Goal: Information Seeking & Learning: Find specific fact

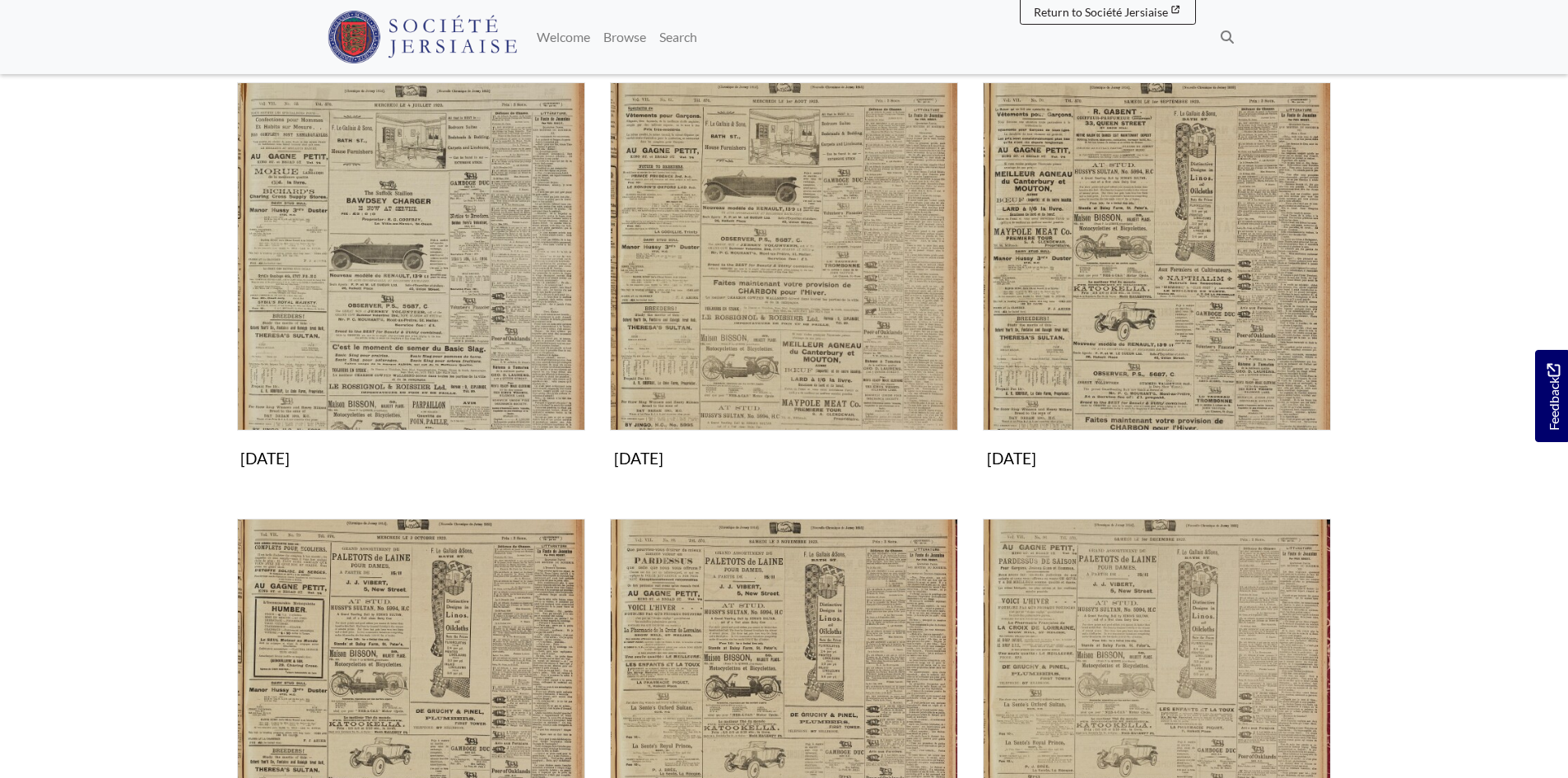
scroll to position [1033, 0]
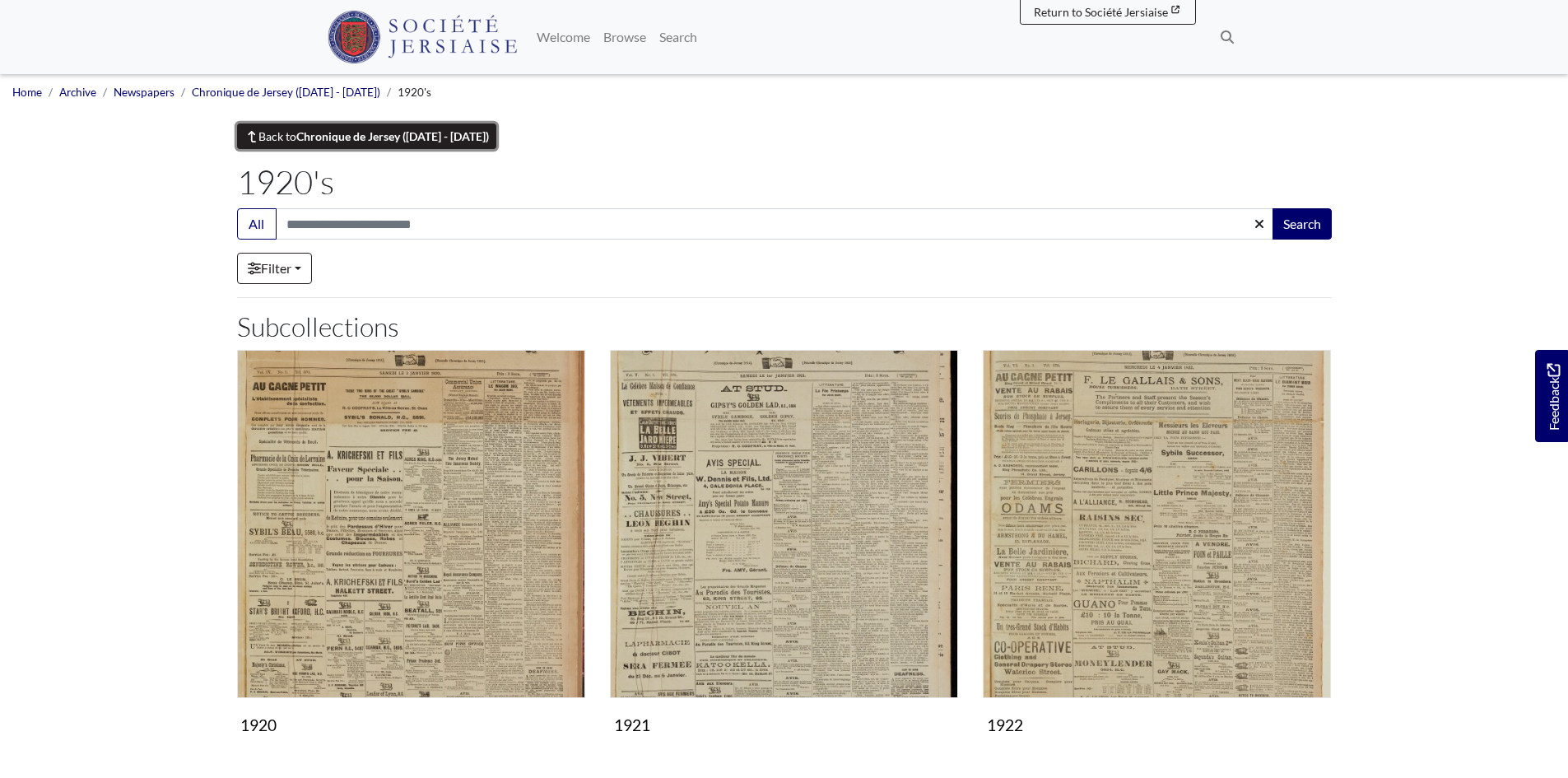
click at [281, 137] on link "Back to Chronique de Jersey (1814 - 1959)" at bounding box center [367, 136] width 260 height 26
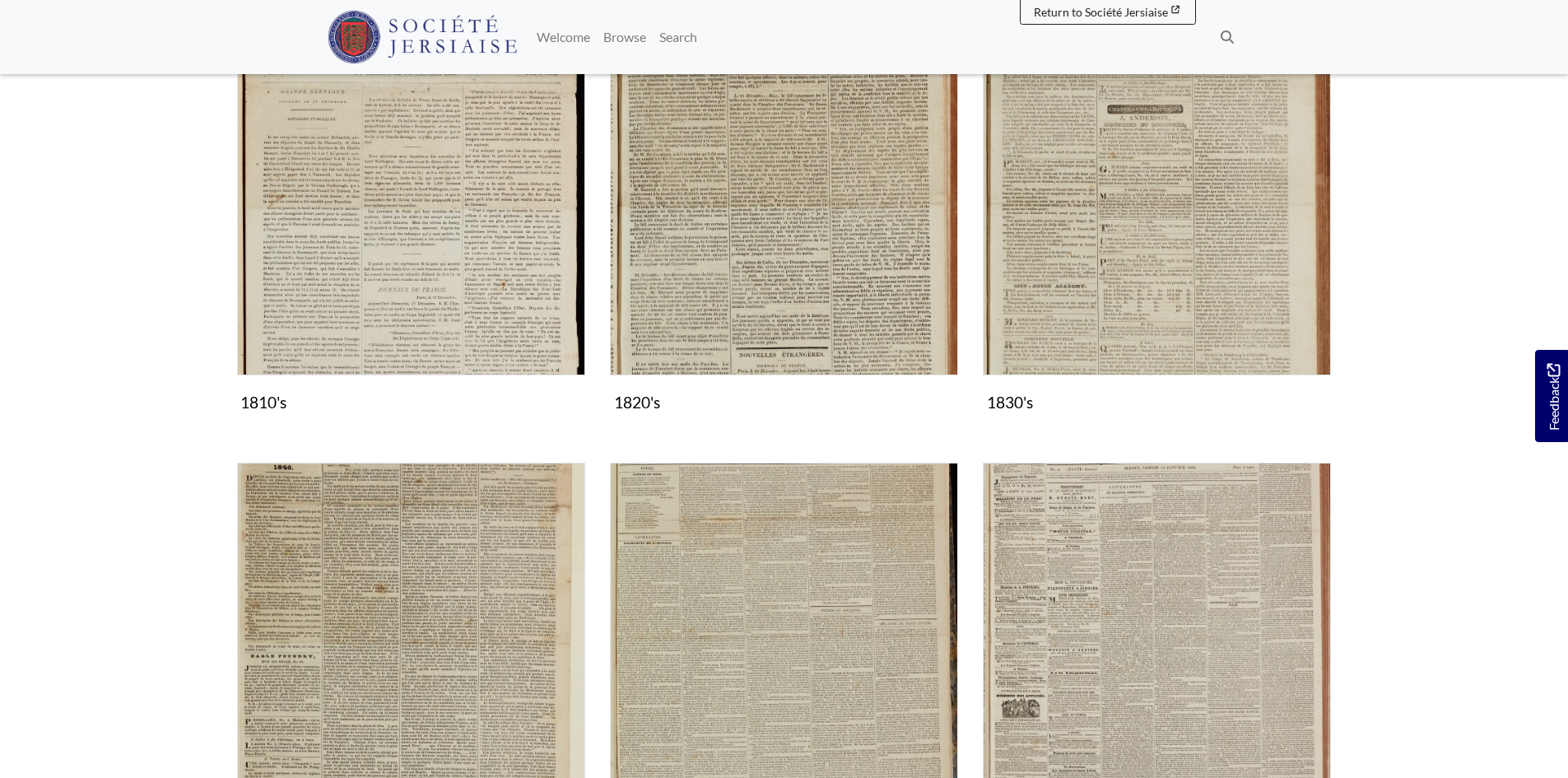
scroll to position [741, 0]
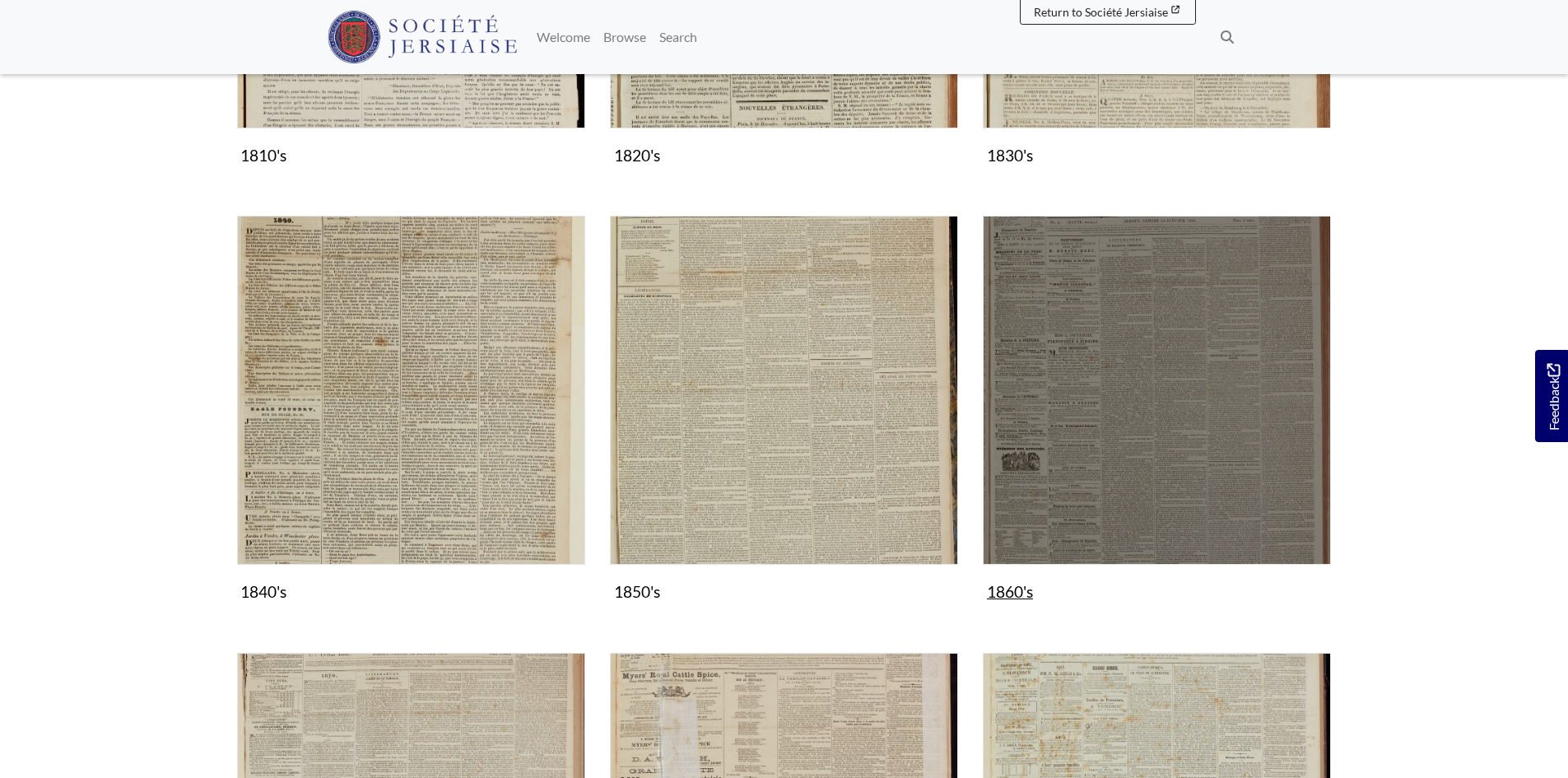
click at [1152, 427] on img "Subcollection" at bounding box center [1157, 389] width 348 height 348
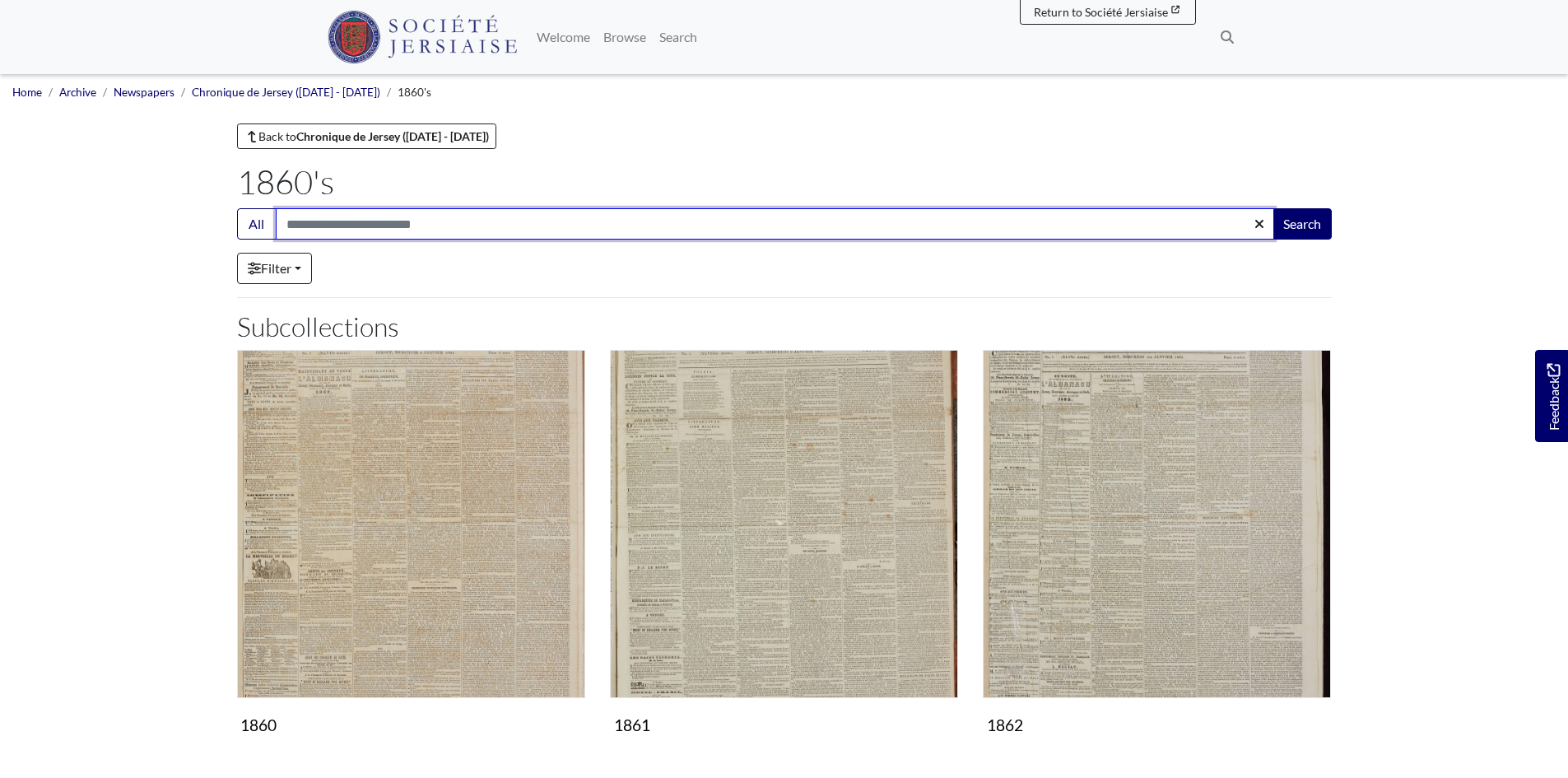
click at [317, 226] on input "Search:" at bounding box center [775, 224] width 998 height 32
type input "**********"
click at [1273, 209] on button "Search" at bounding box center [1302, 224] width 59 height 32
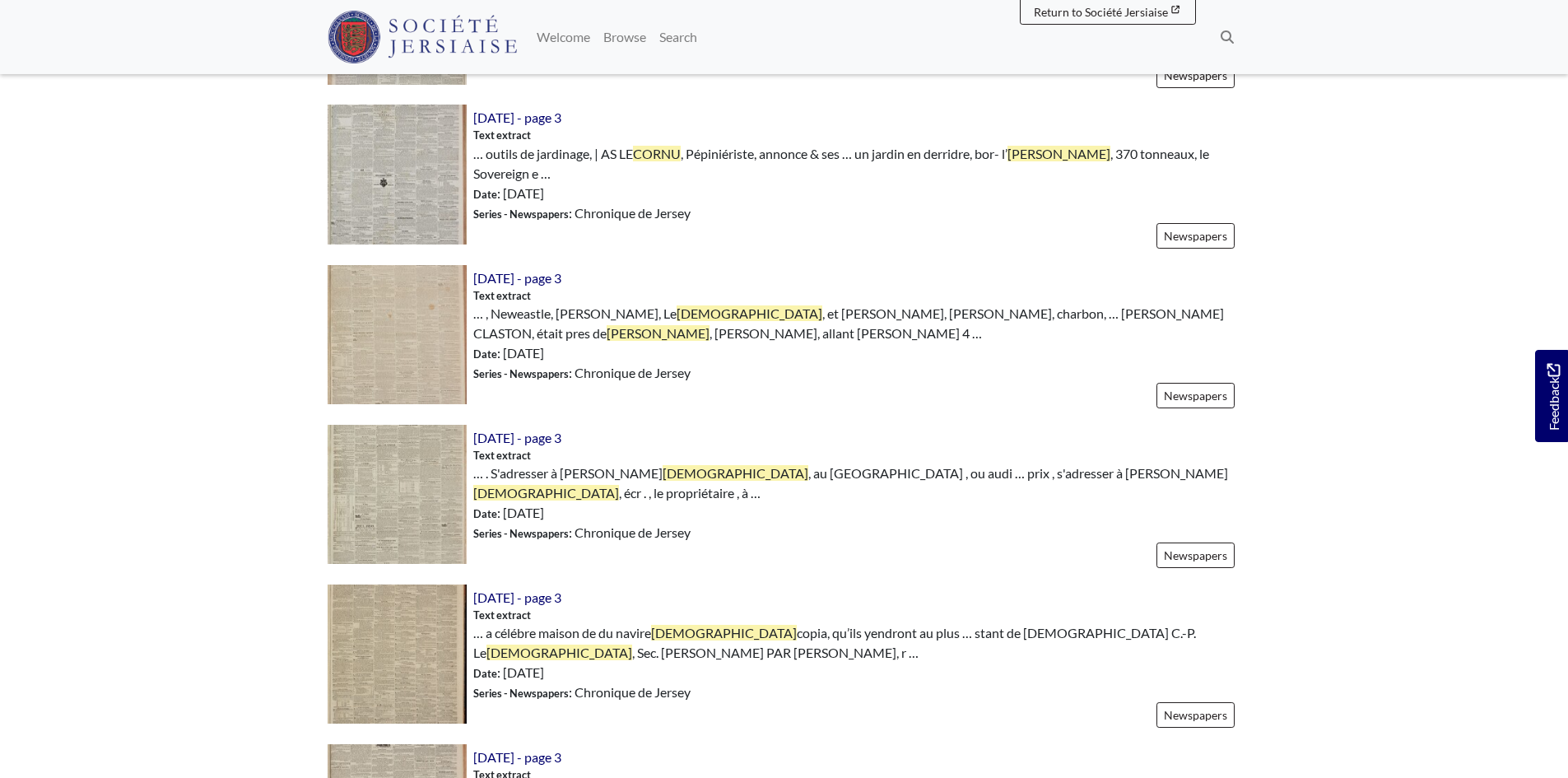
scroll to position [989, 0]
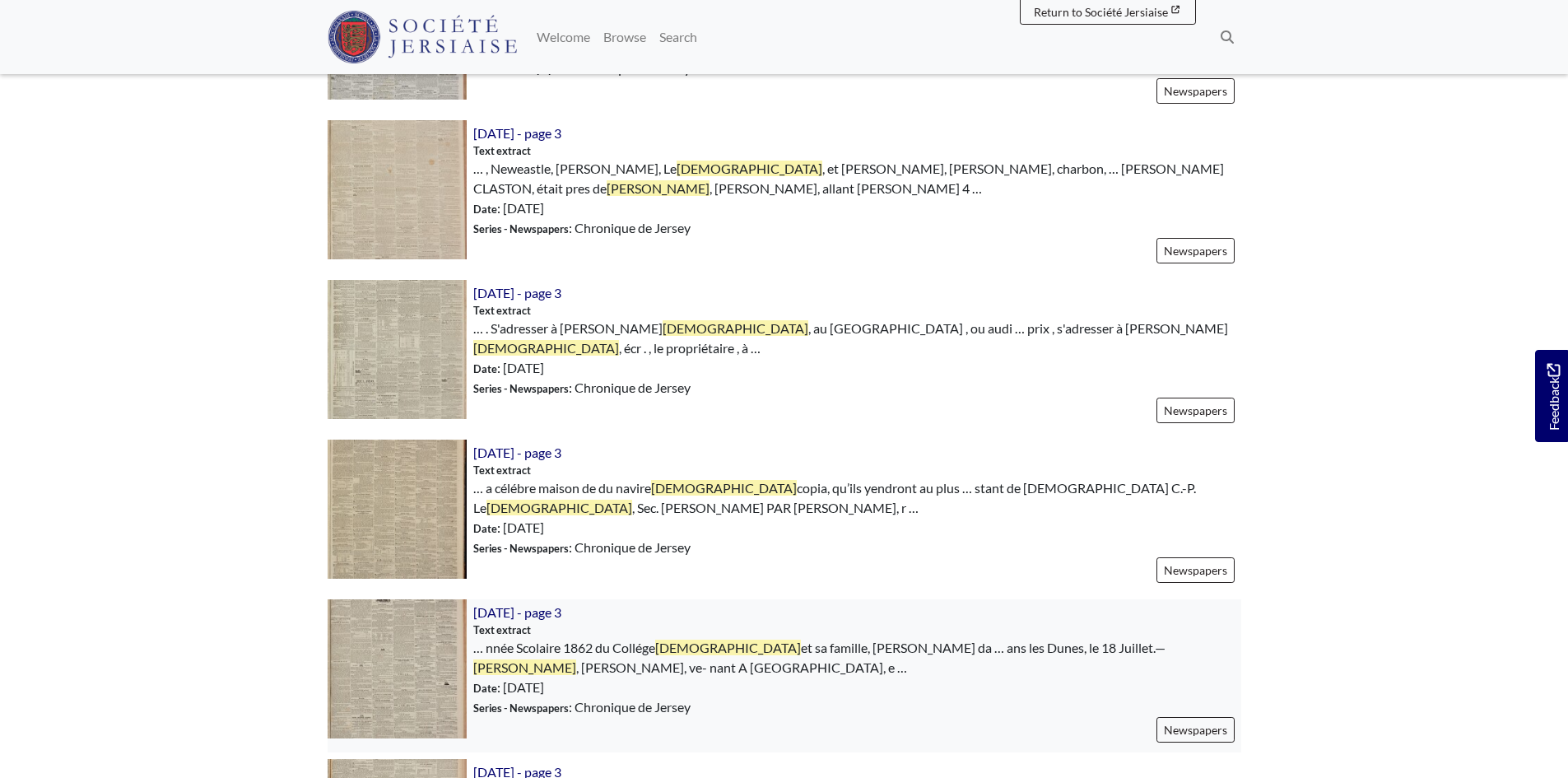
click at [393, 609] on img at bounding box center [397, 668] width 139 height 139
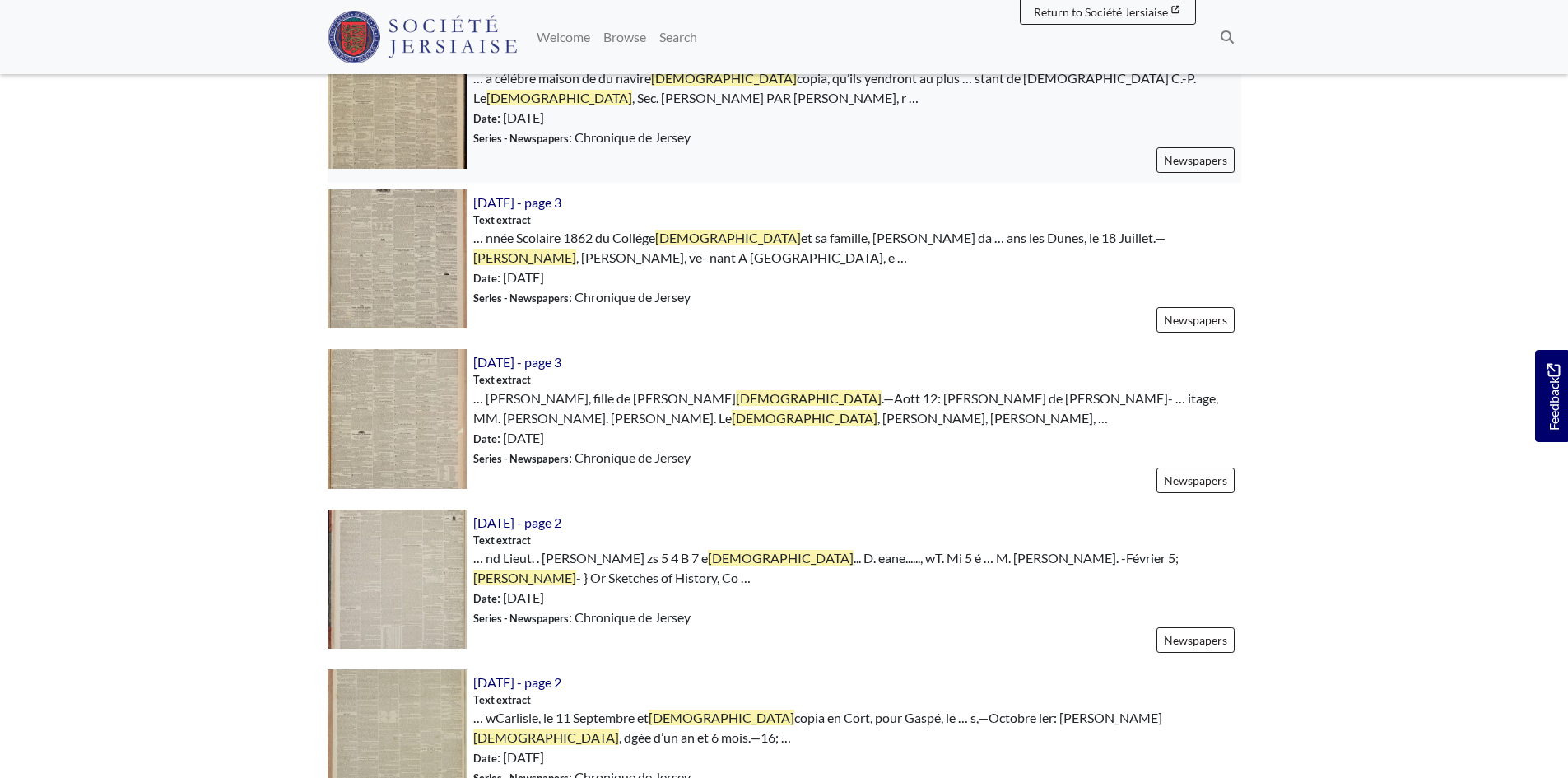
scroll to position [1400, 0]
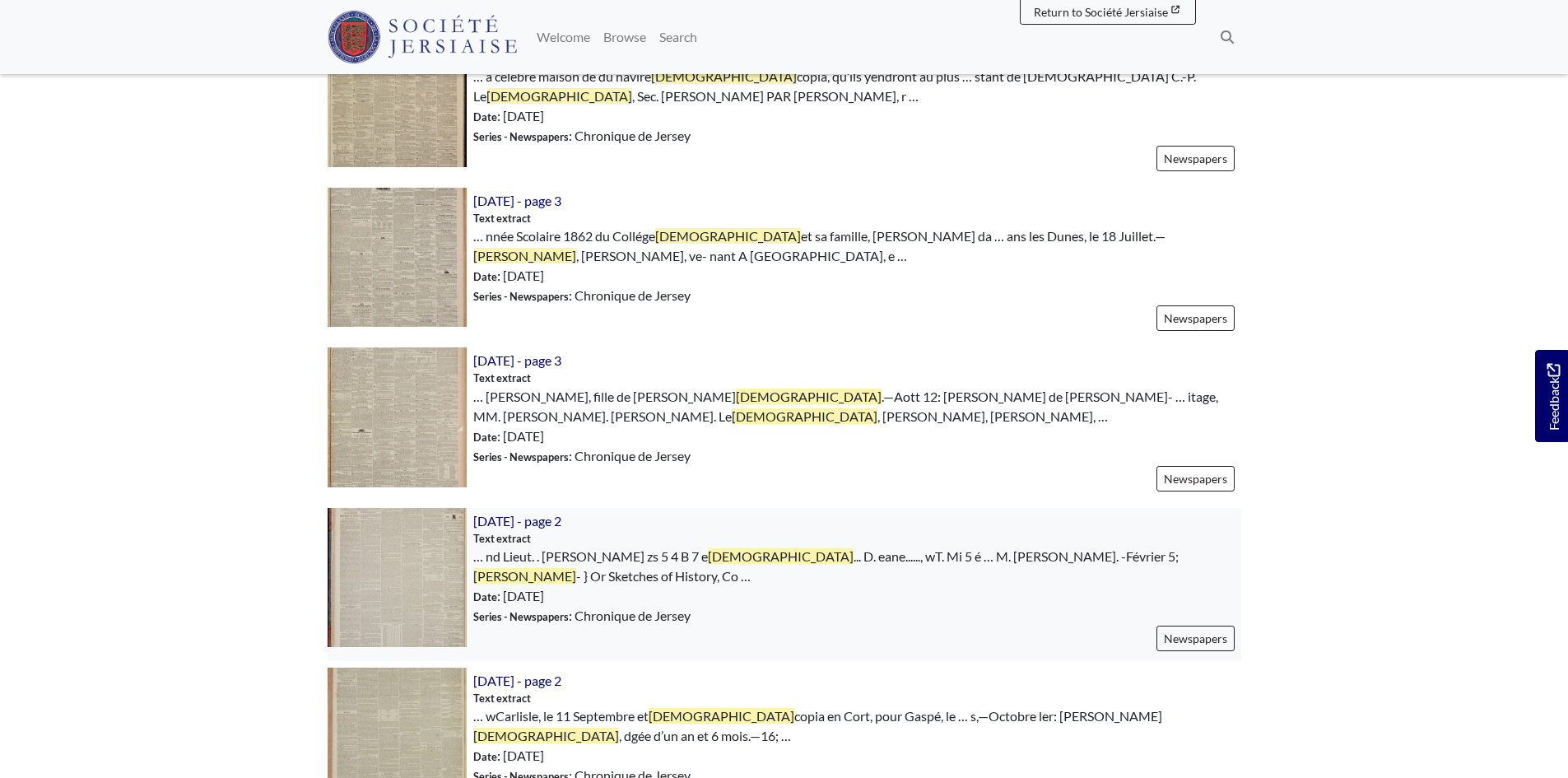
click at [419, 508] on img at bounding box center [397, 577] width 139 height 139
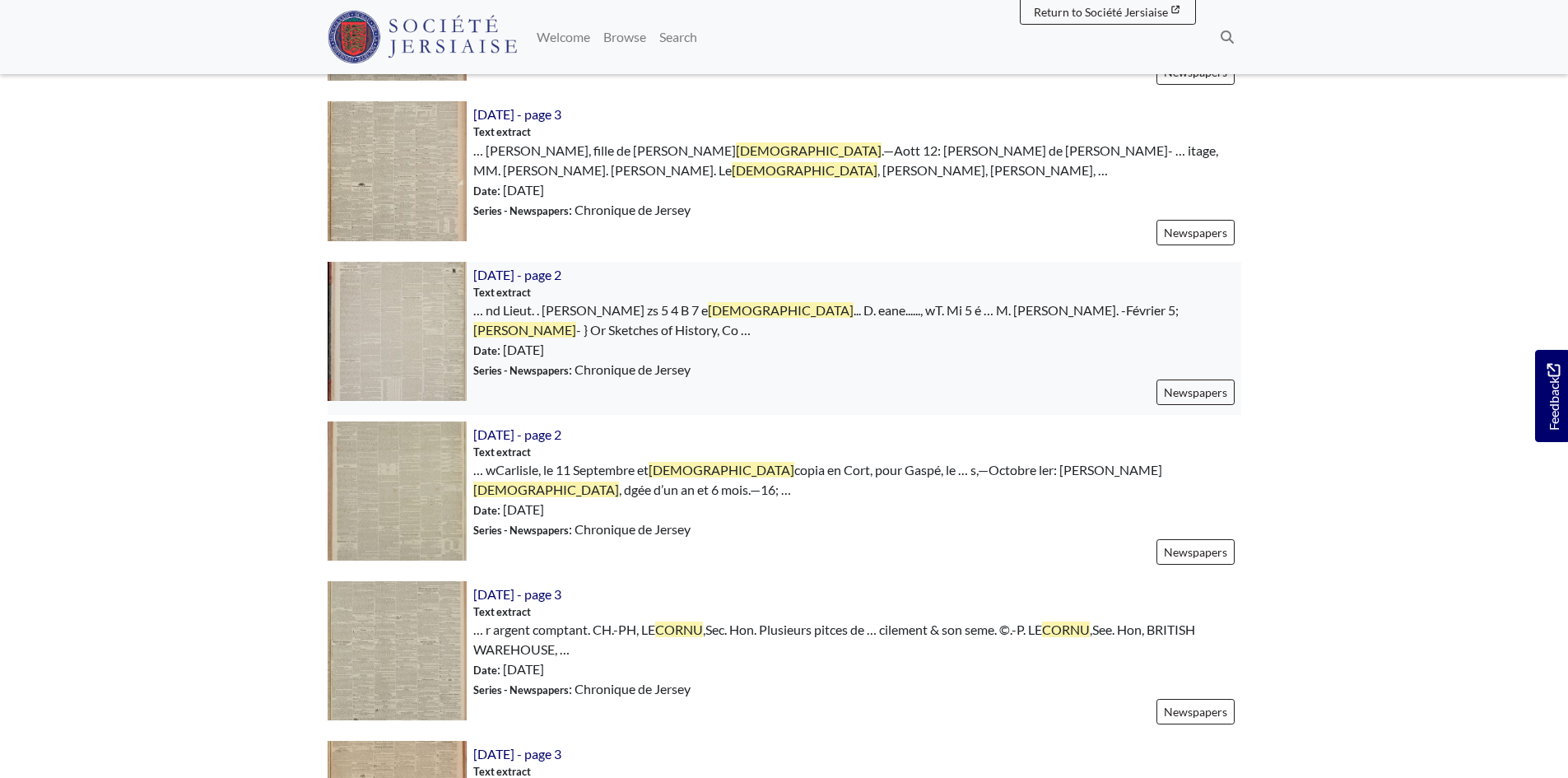
scroll to position [1647, 0]
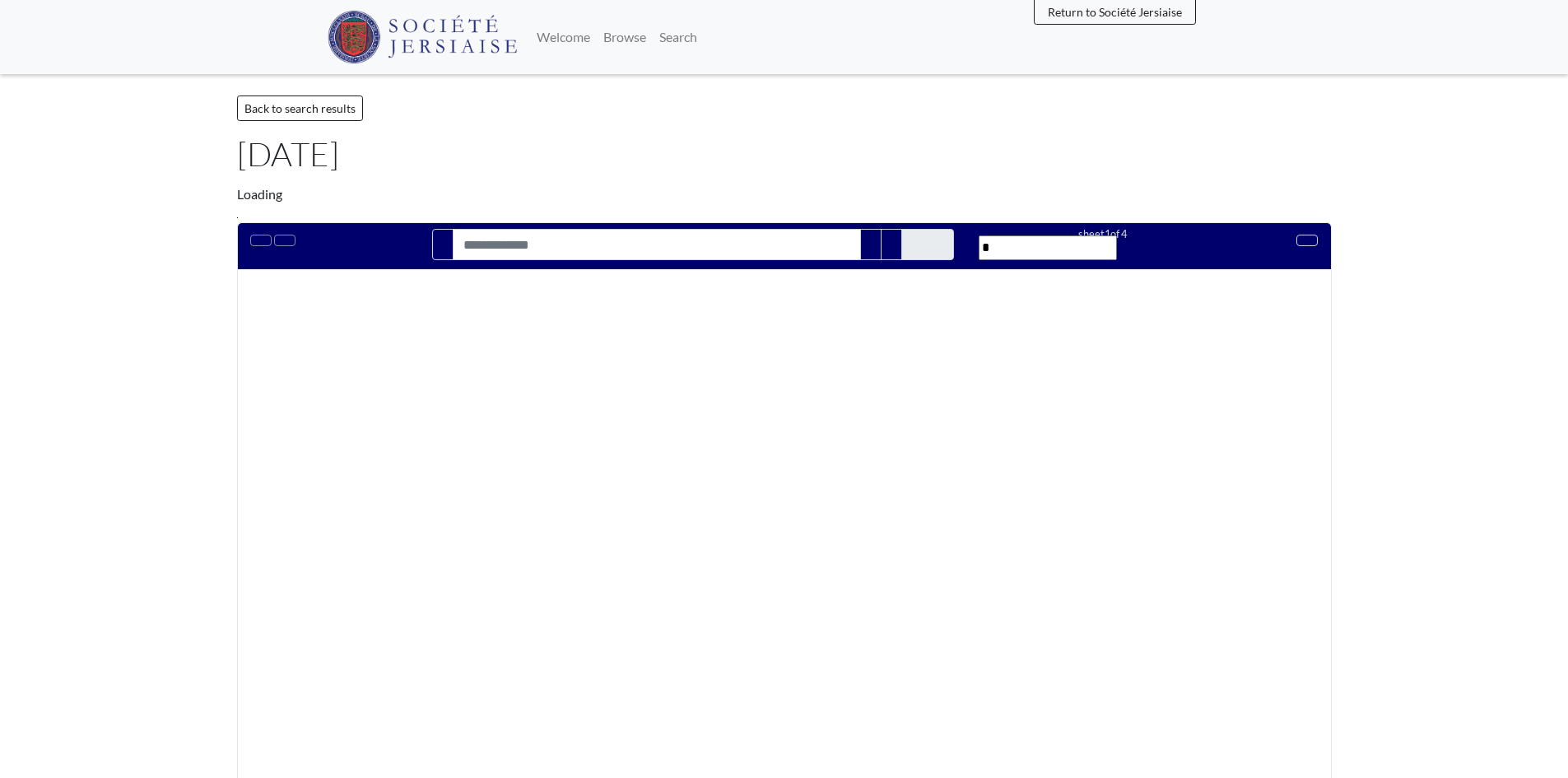
type input "**********"
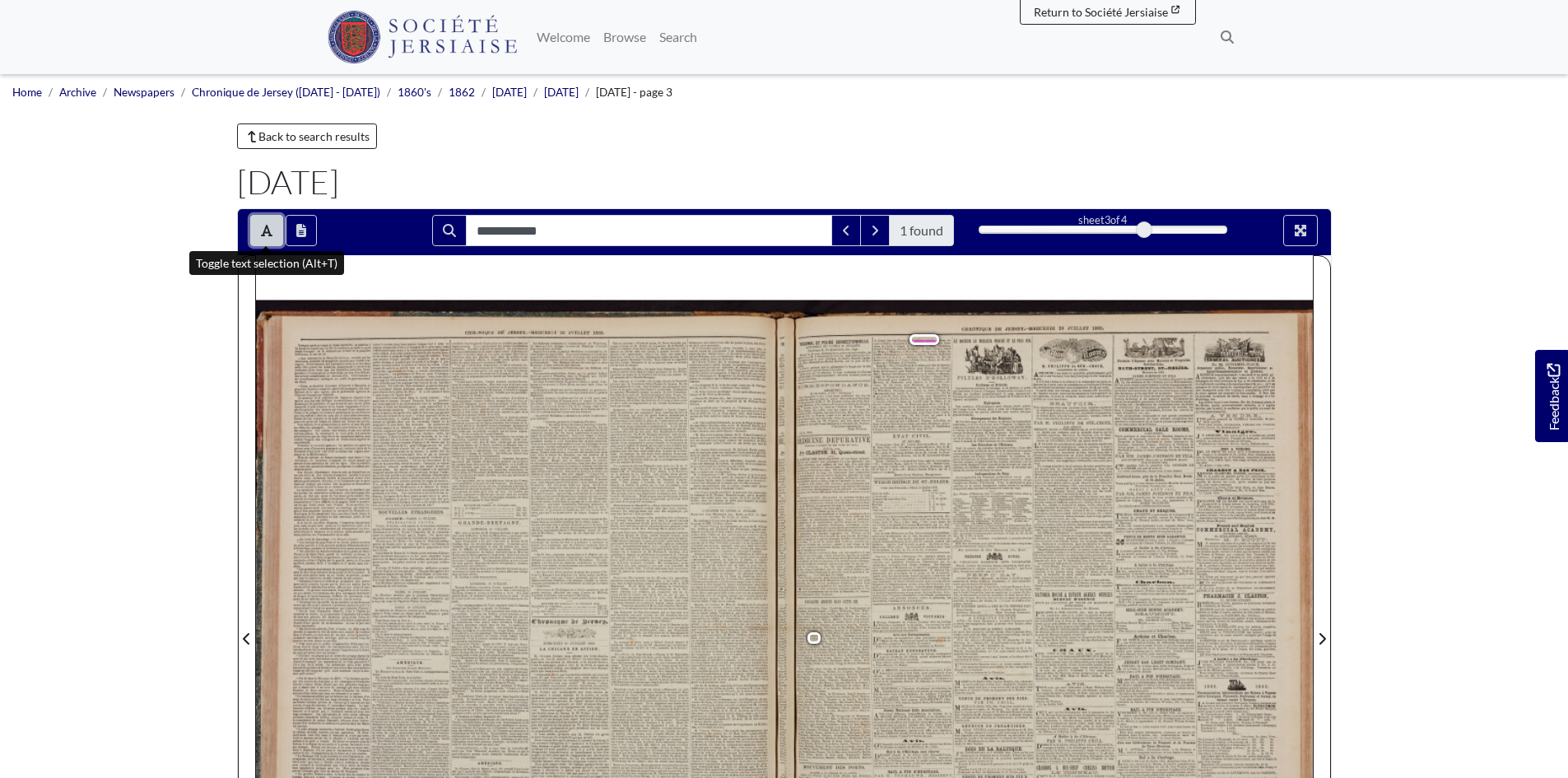
click at [258, 232] on button "Toggle text selection (Alt+T)" at bounding box center [266, 230] width 33 height 32
click at [839, 646] on div at bounding box center [1048, 629] width 529 height 747
click at [839, 647] on div at bounding box center [1048, 629] width 529 height 747
click at [926, 392] on div at bounding box center [1048, 629] width 529 height 747
click at [923, 392] on div at bounding box center [1048, 629] width 529 height 747
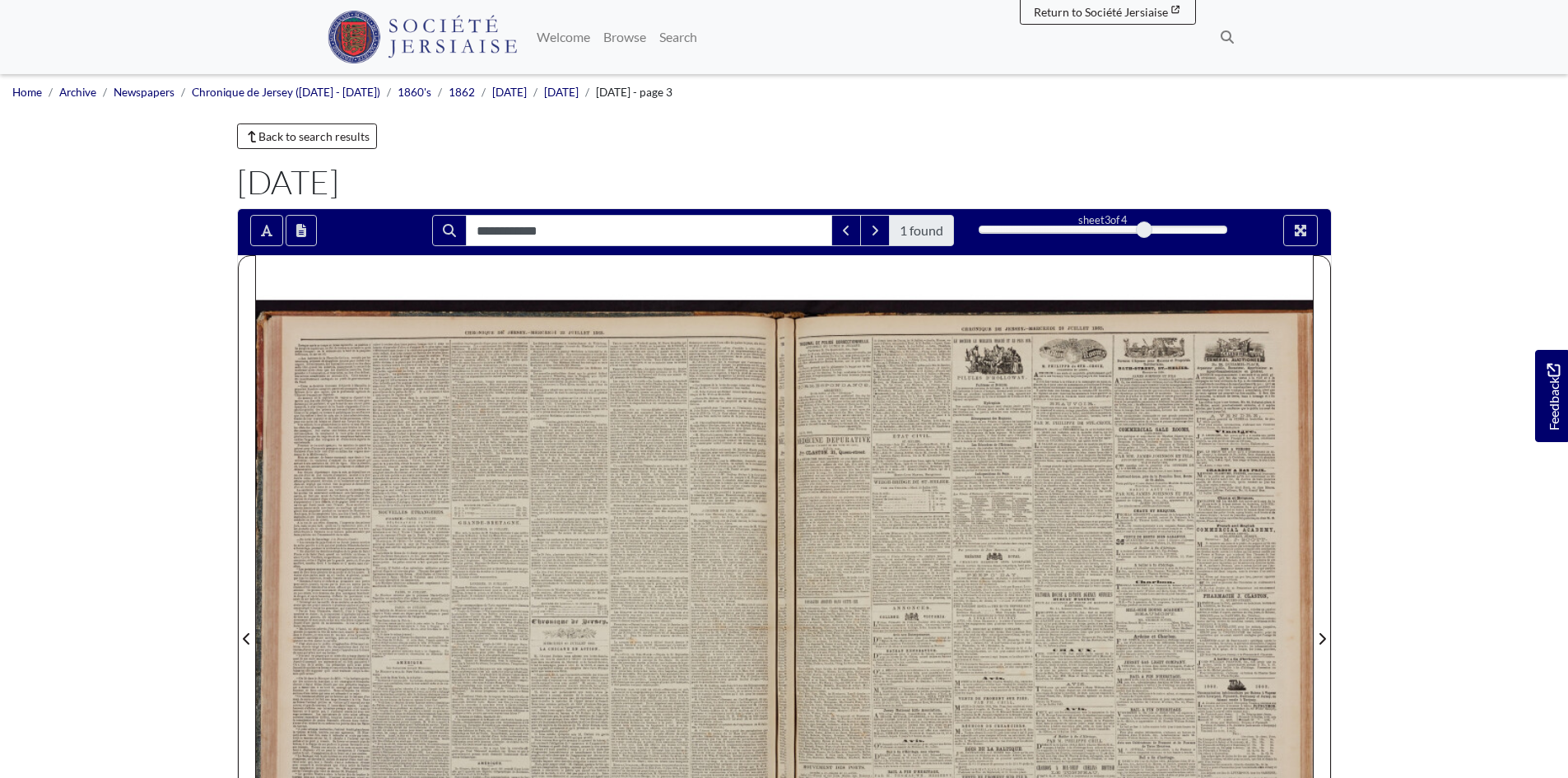
click at [849, 382] on div at bounding box center [1048, 629] width 529 height 747
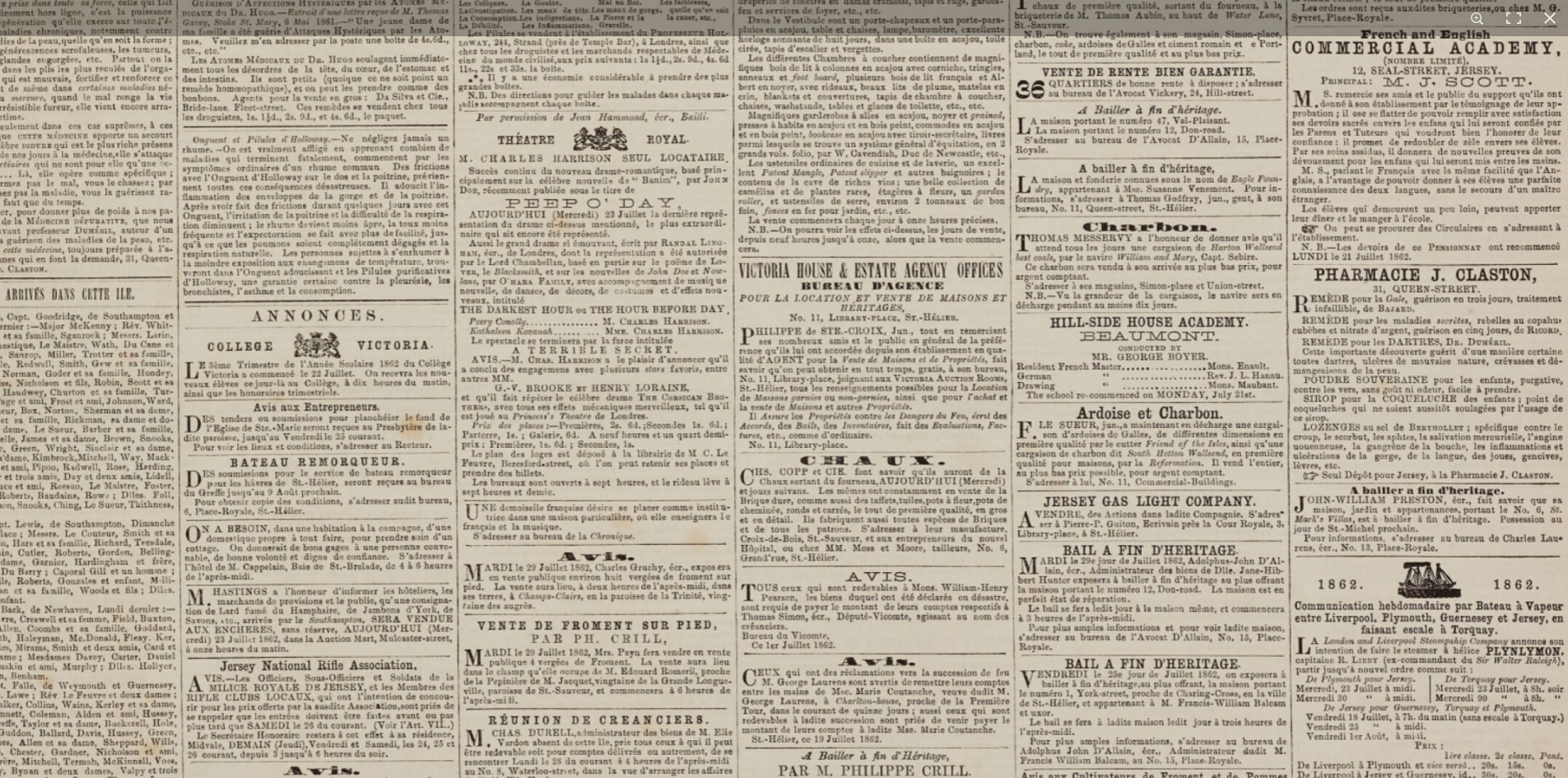
click at [873, 748] on img at bounding box center [785, 389] width 1808 height 2558
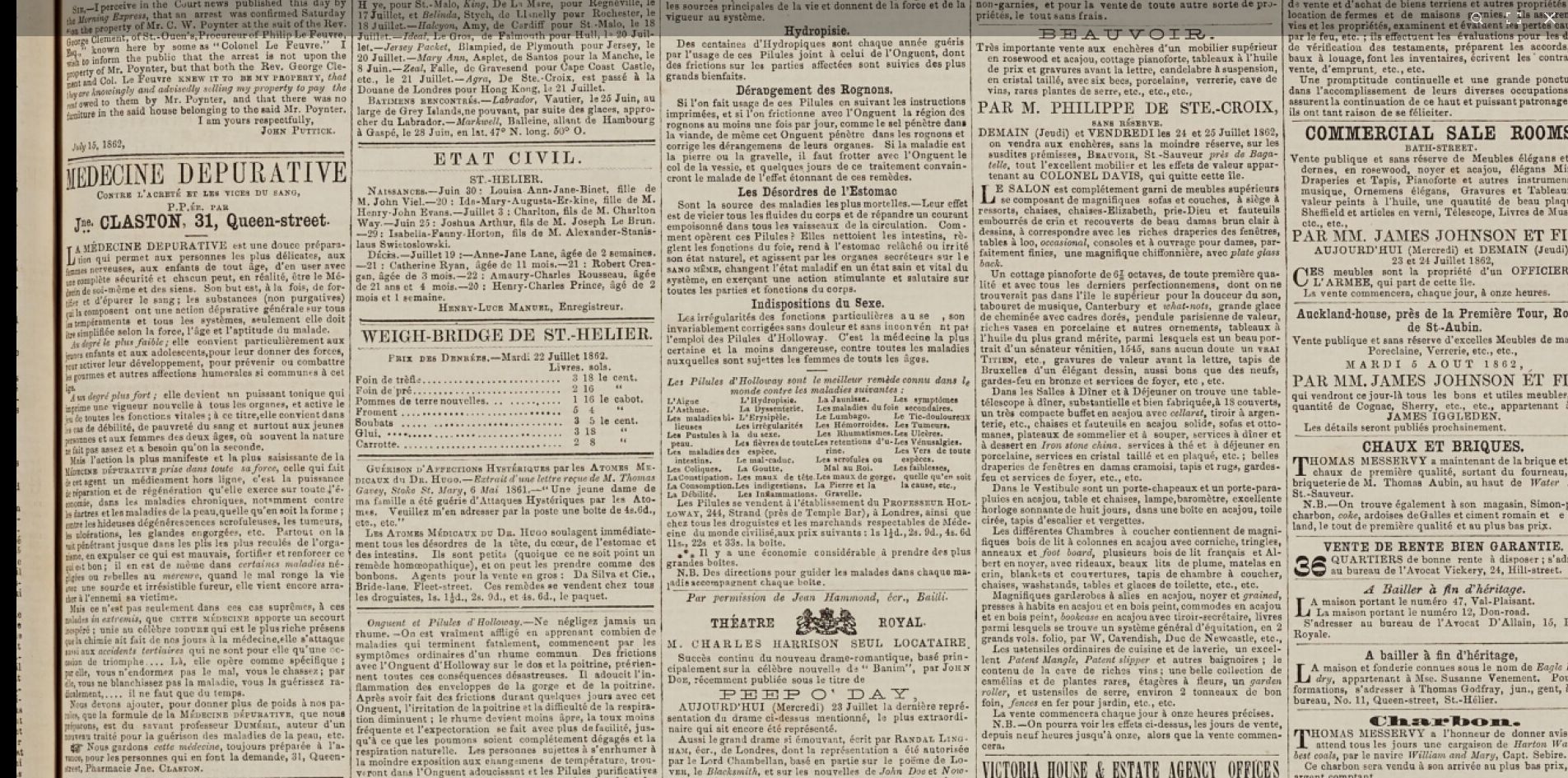
click at [485, 35] on div "1 / 1" at bounding box center [784, 389] width 1568 height 778
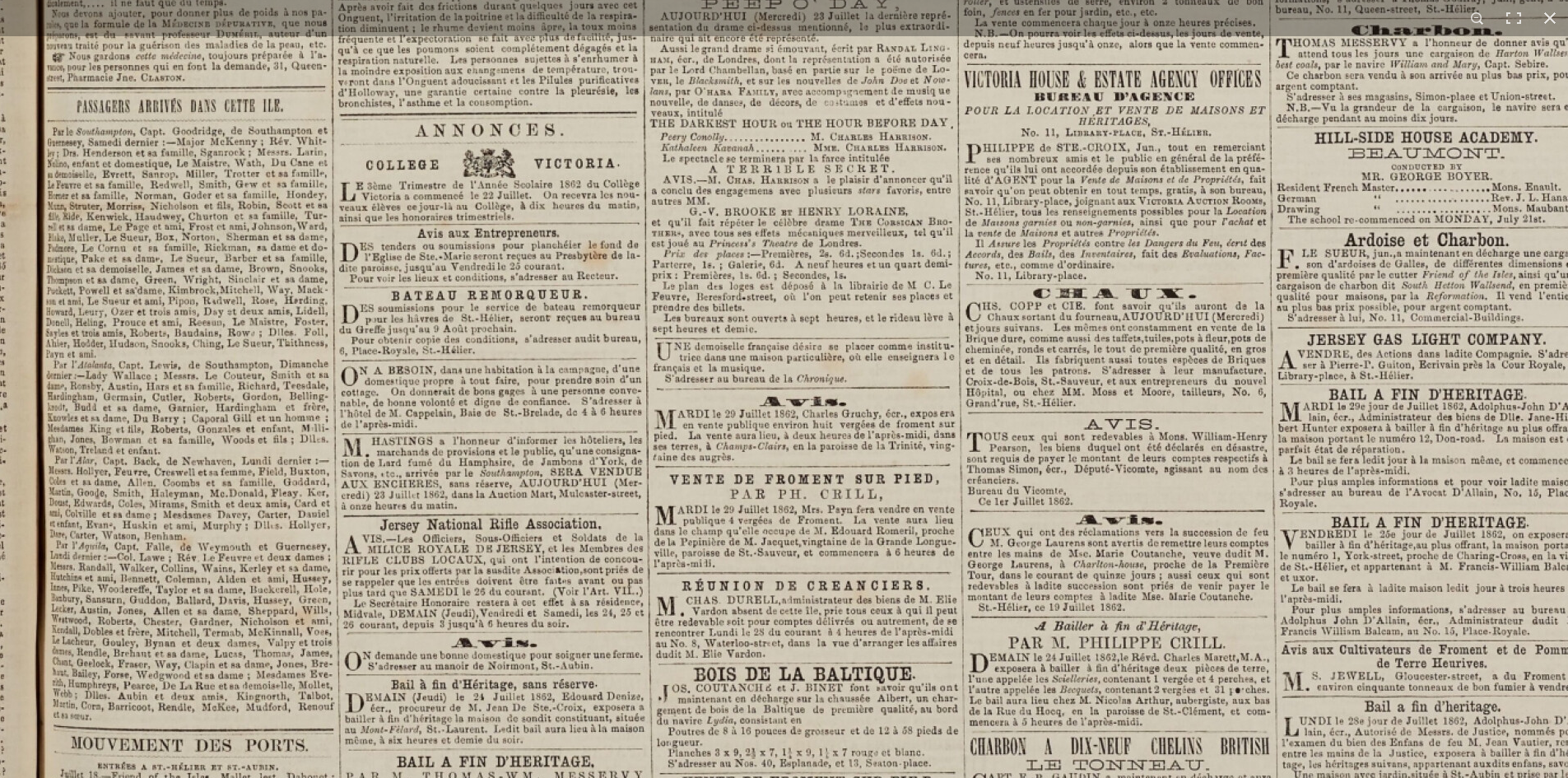
click at [578, 564] on img at bounding box center [1016, 213] width 2036 height 2882
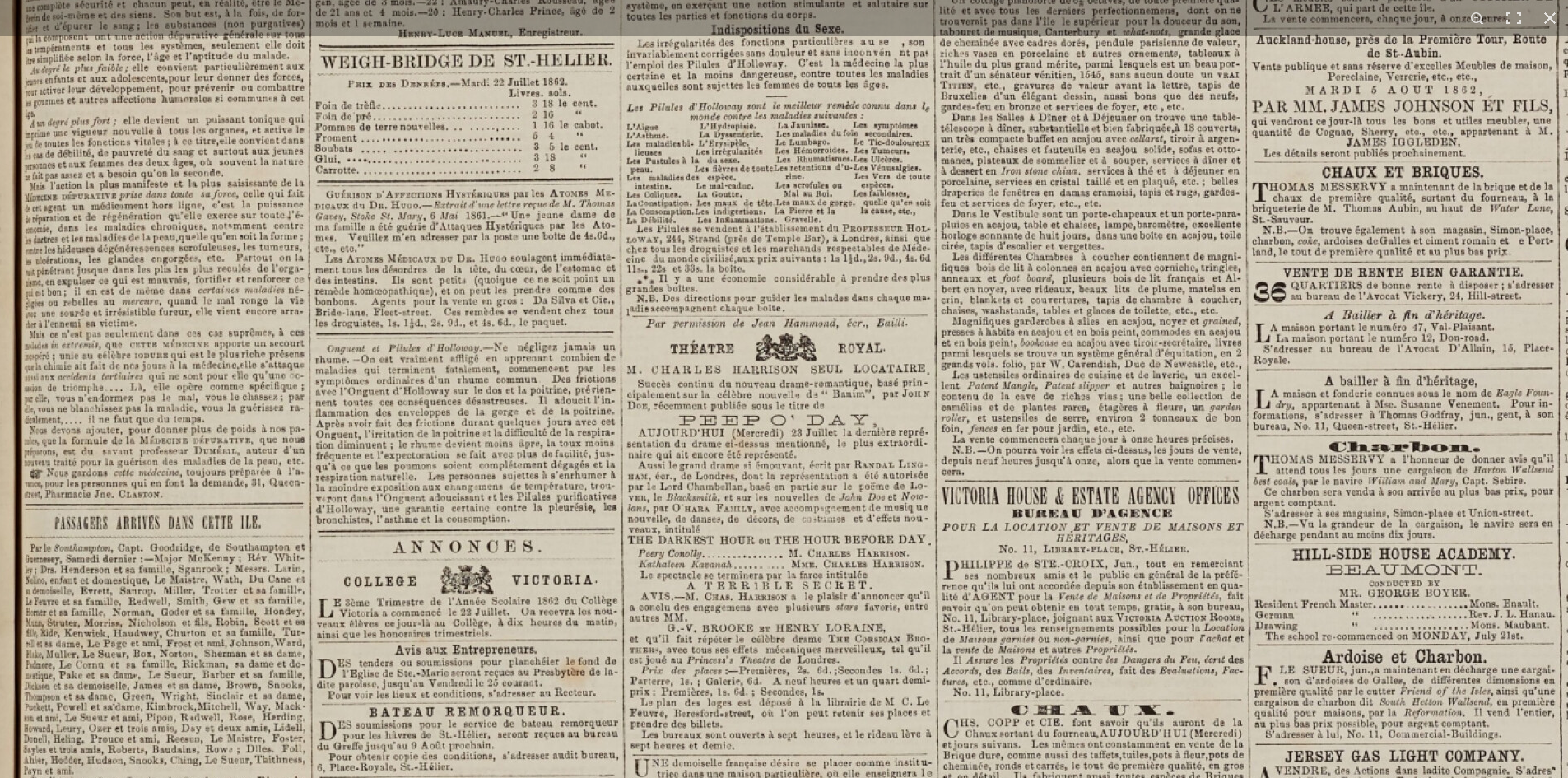
click at [532, 609] on img at bounding box center [994, 630] width 2036 height 2882
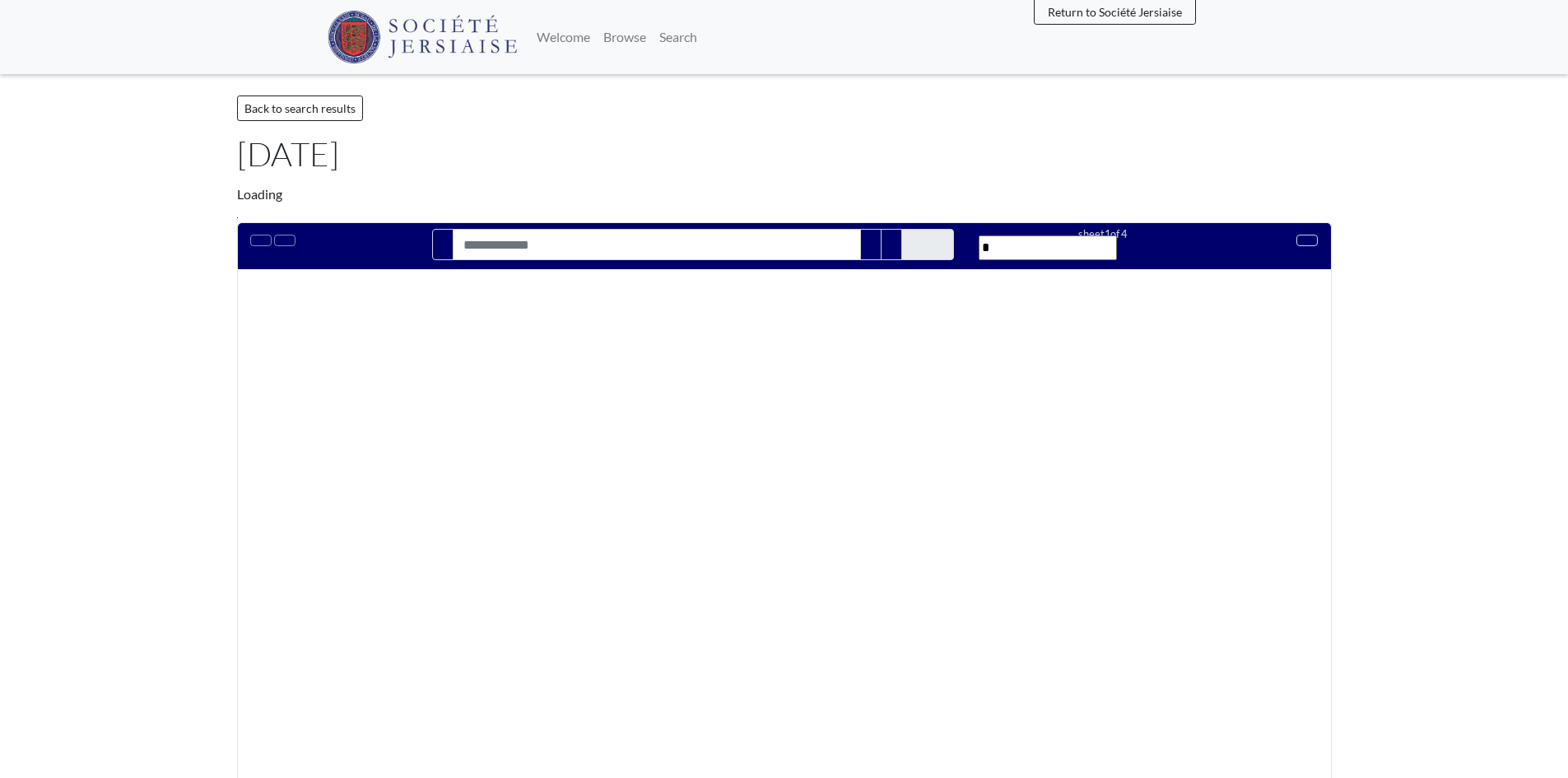
type input "**********"
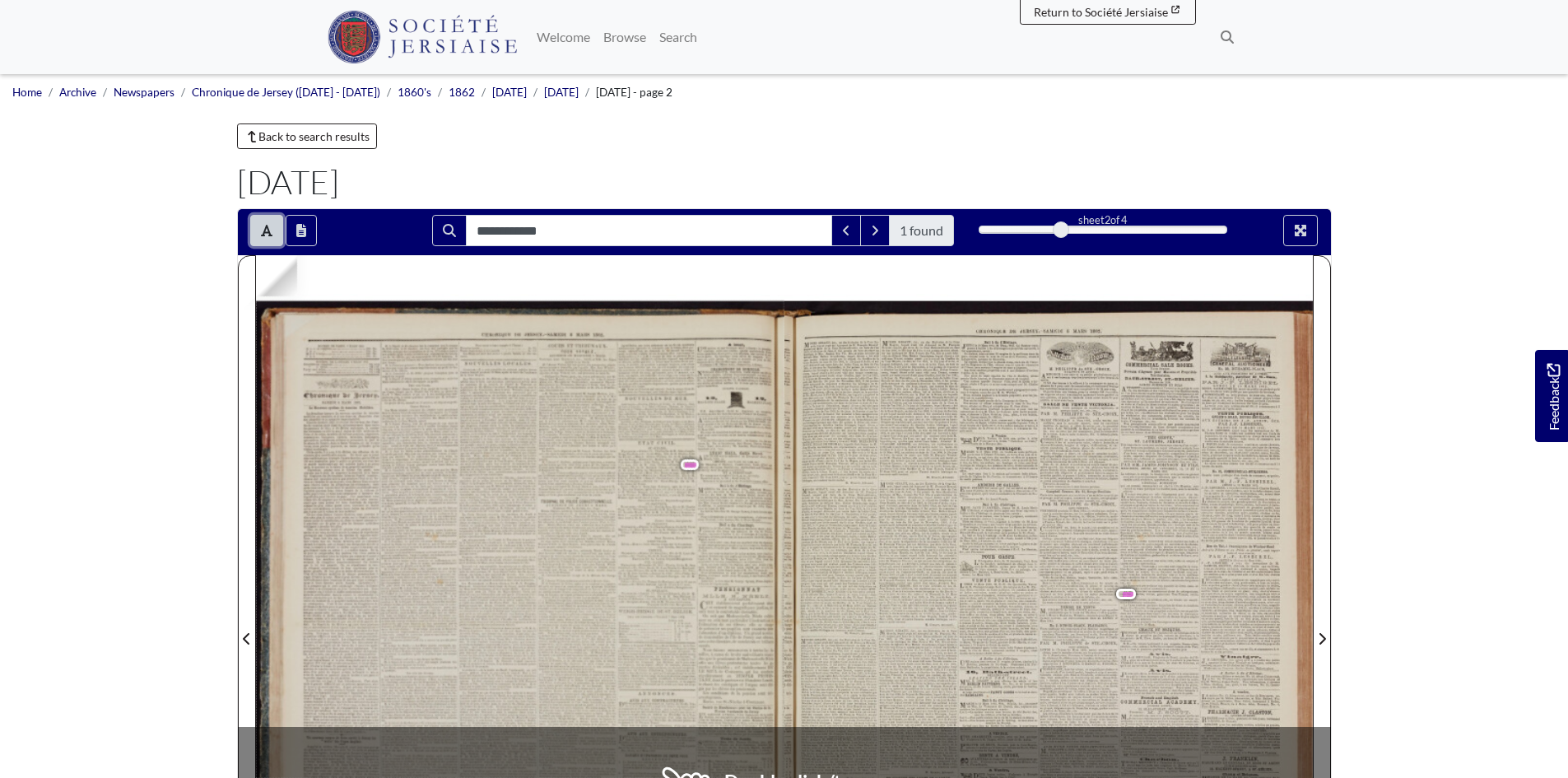
click at [256, 222] on button "Toggle text selection (Alt+T)" at bounding box center [266, 230] width 33 height 32
click at [753, 470] on div at bounding box center [520, 629] width 529 height 747
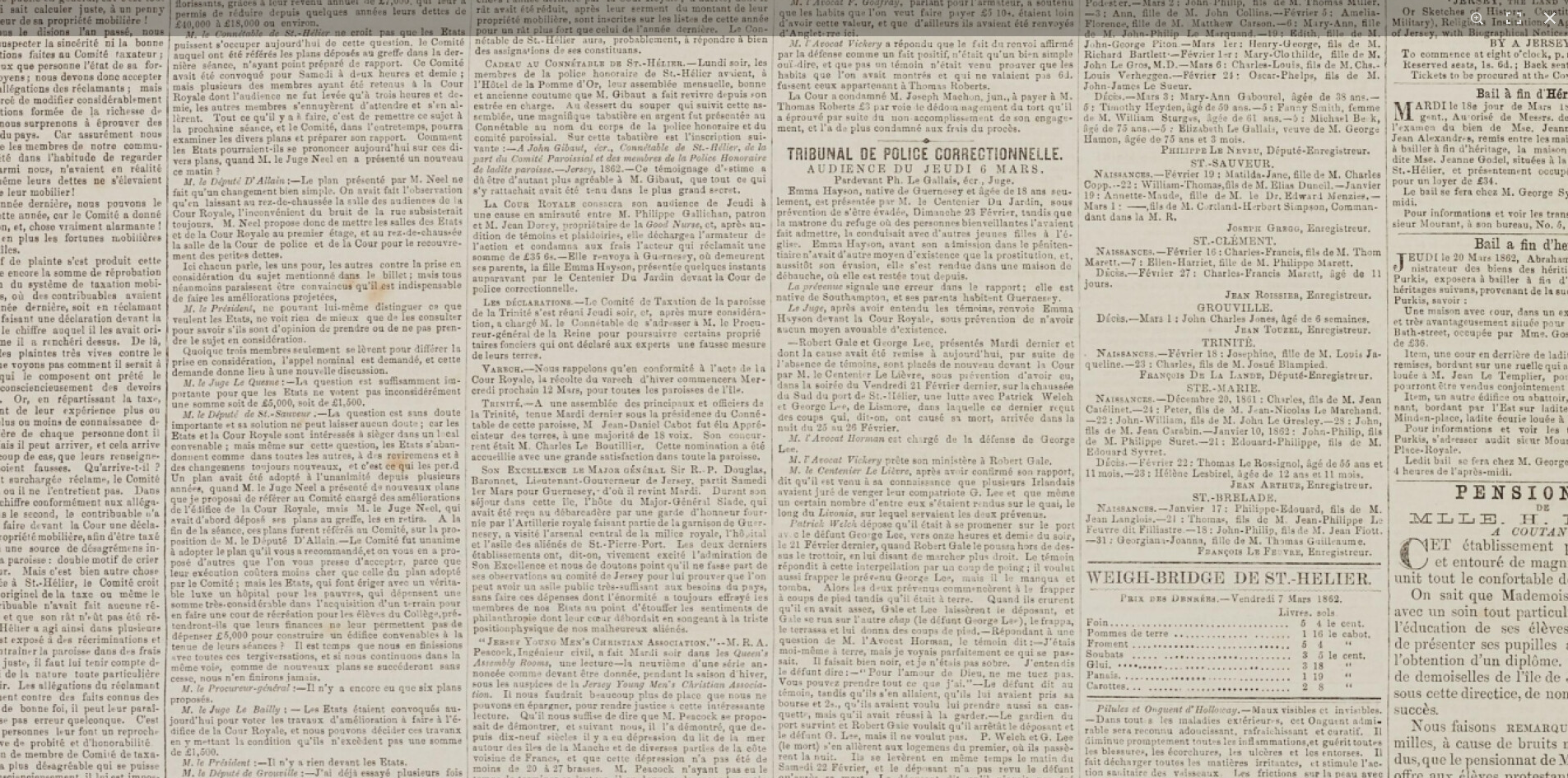
click at [1135, 636] on img at bounding box center [706, 645] width 2036 height 2882
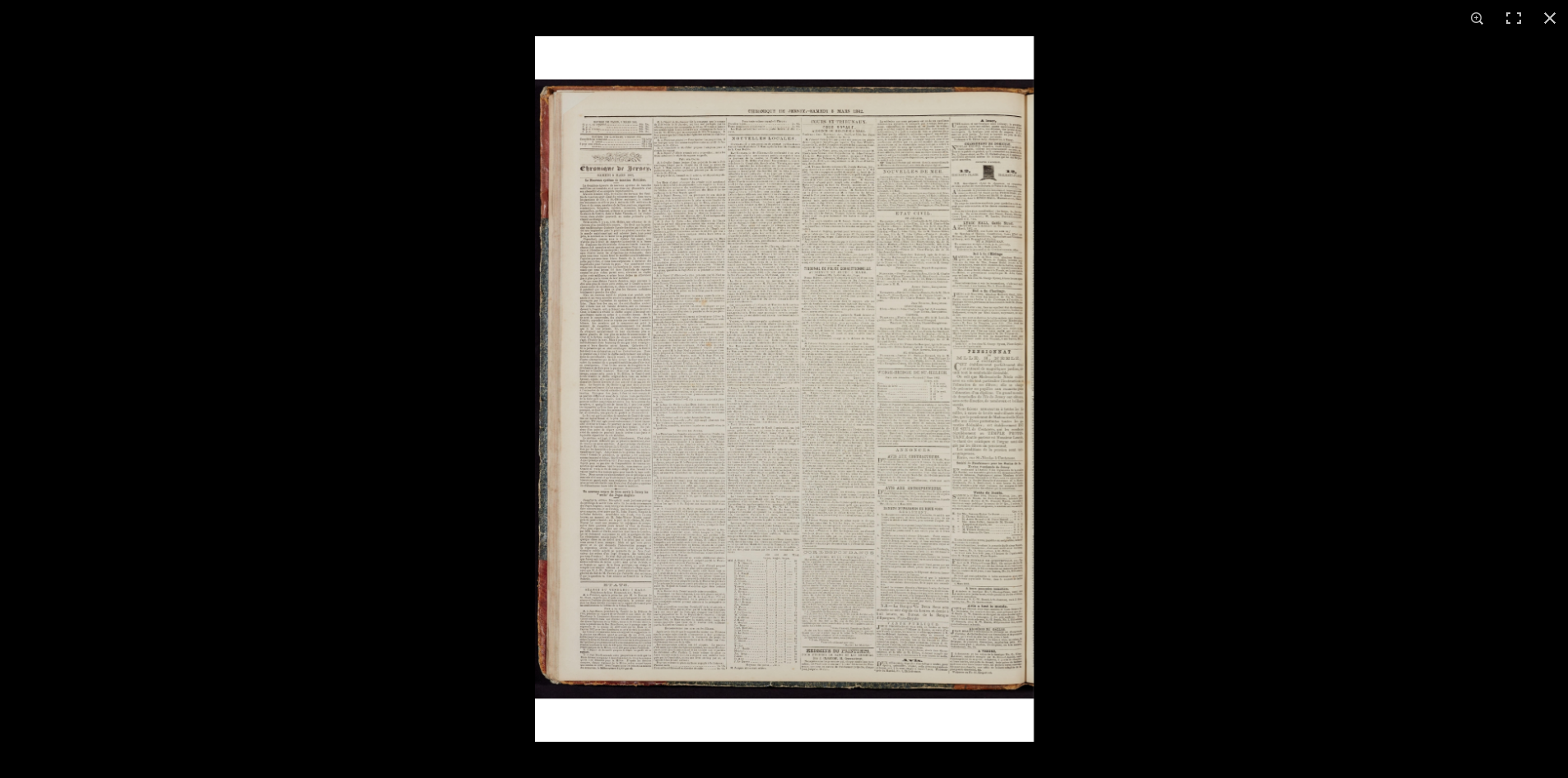
click at [983, 332] on img at bounding box center [784, 389] width 499 height 706
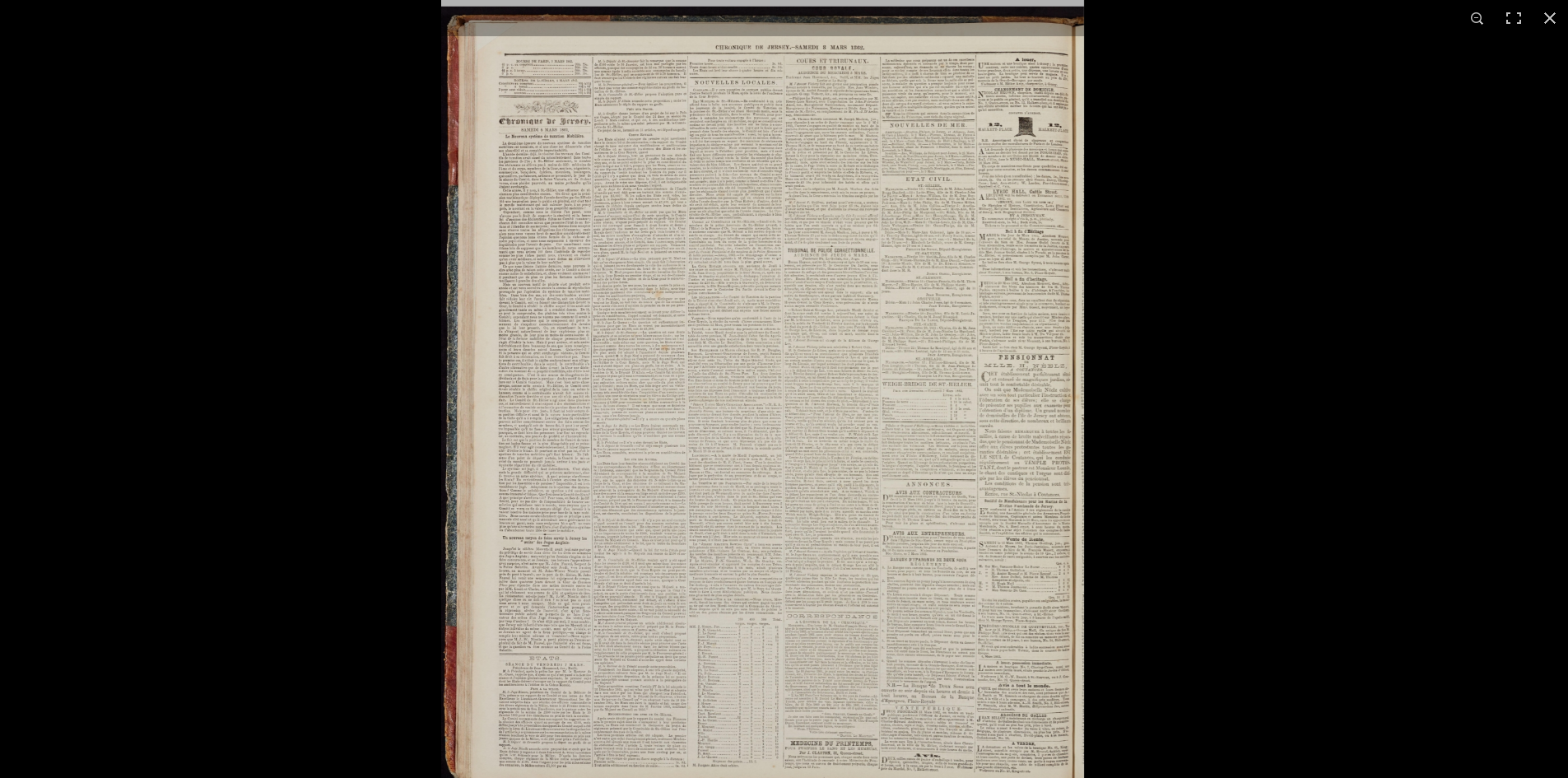
click at [983, 332] on img at bounding box center [762, 405] width 643 height 909
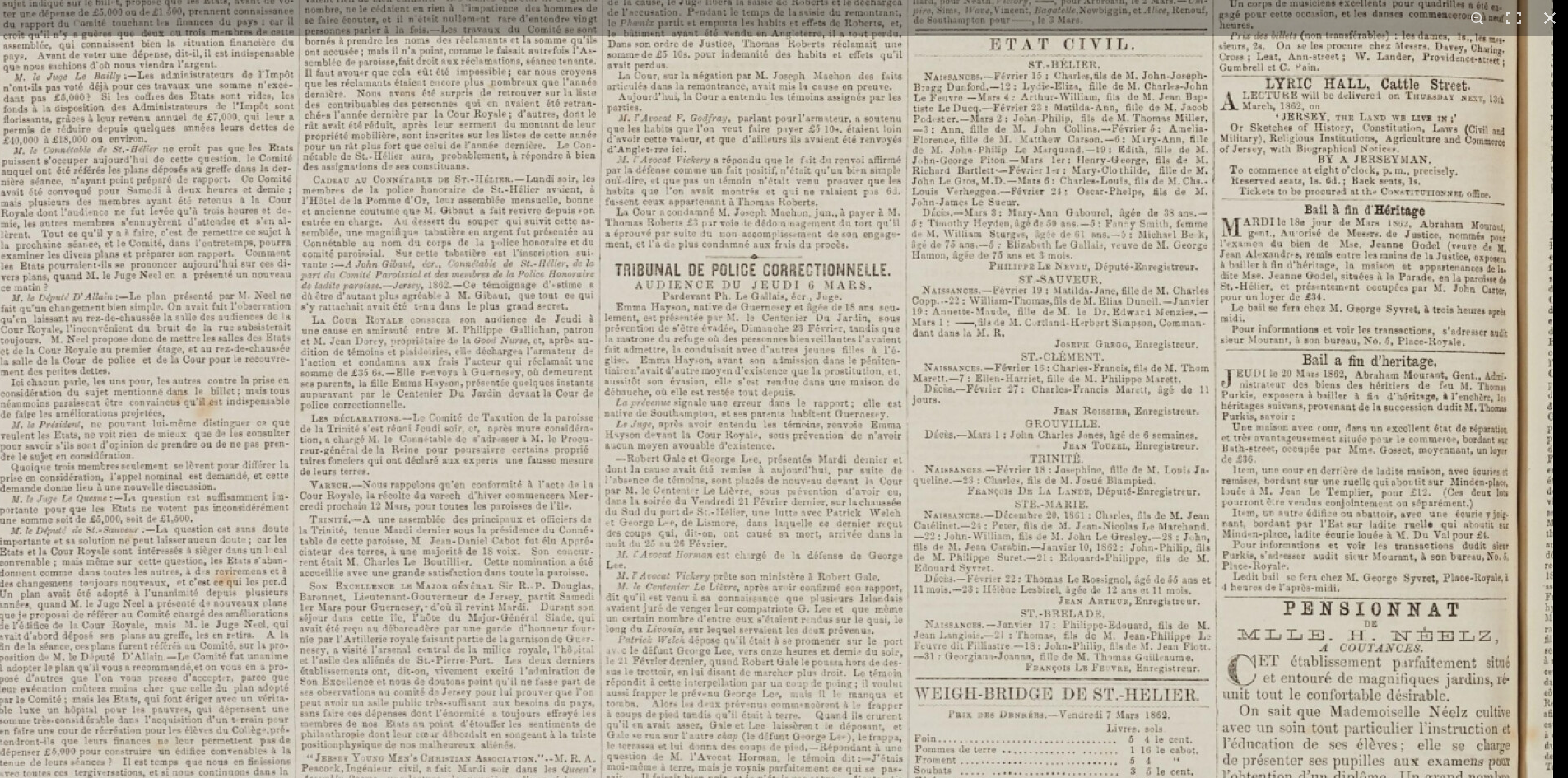
click at [1071, 557] on img at bounding box center [535, 761] width 2036 height 2882
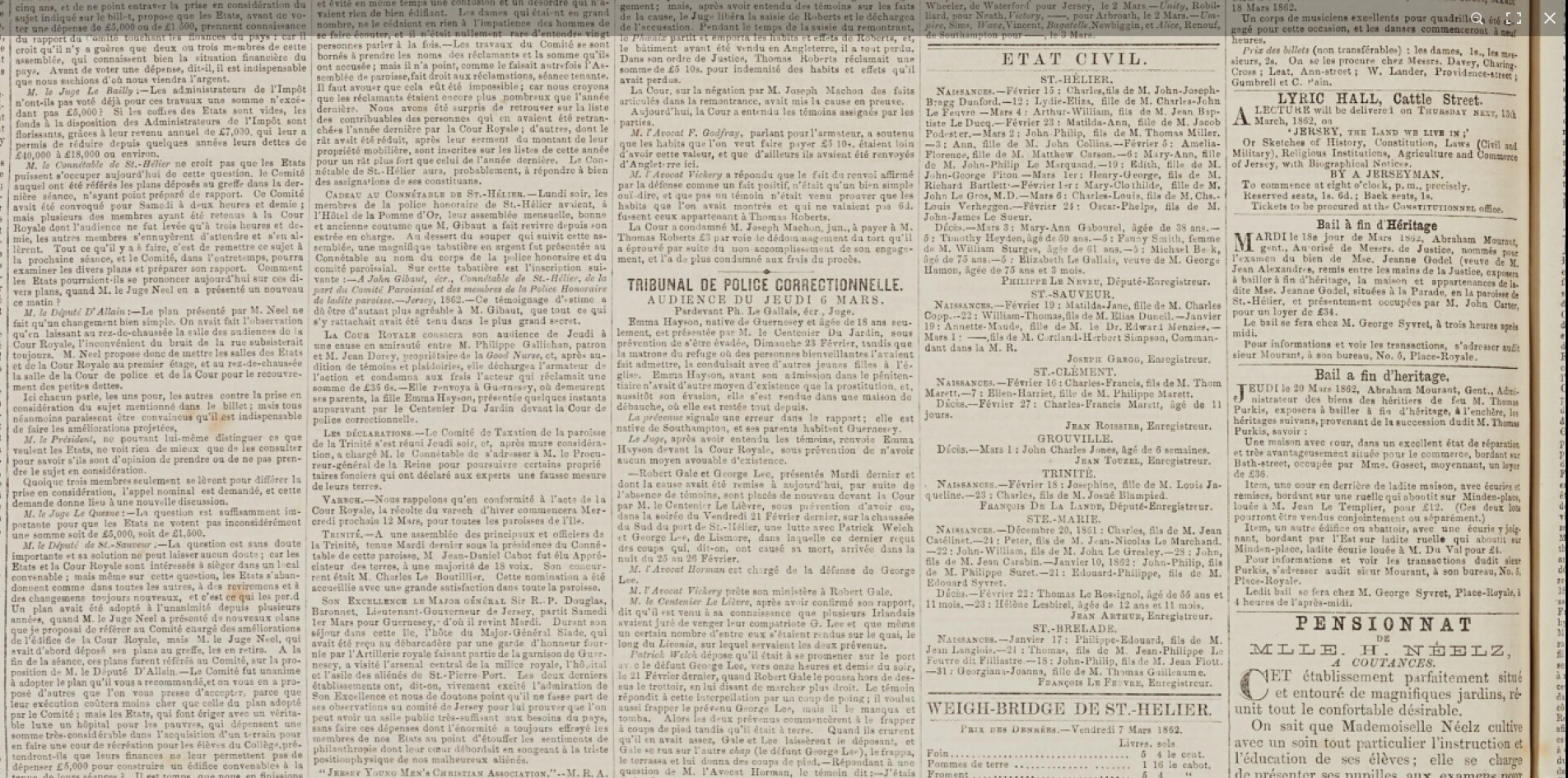
click at [1114, 404] on img at bounding box center [547, 776] width 2036 height 2882
